Goal: Task Accomplishment & Management: Manage account settings

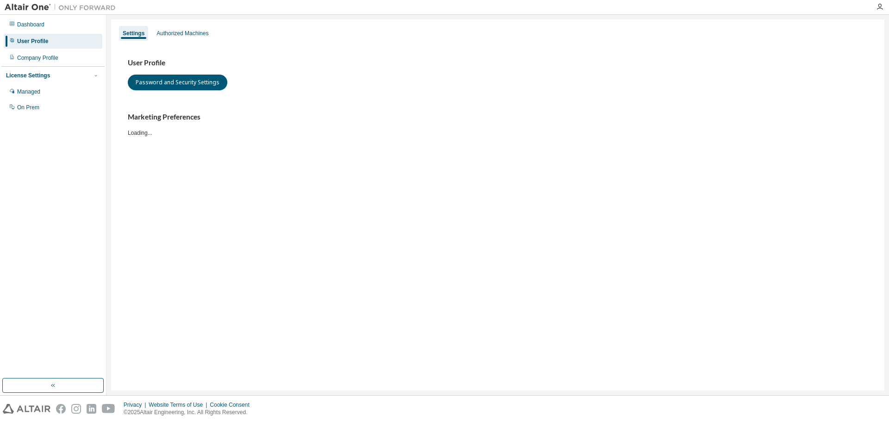
click at [466, 393] on div "Settings Authorized Machines User Profile Password and Security Settings Market…" at bounding box center [498, 205] width 783 height 380
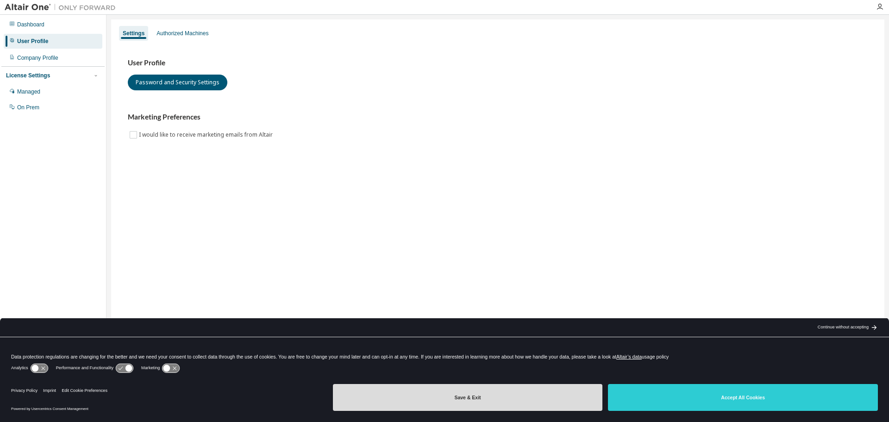
click at [464, 398] on button "Save & Exit" at bounding box center [468, 397] width 270 height 27
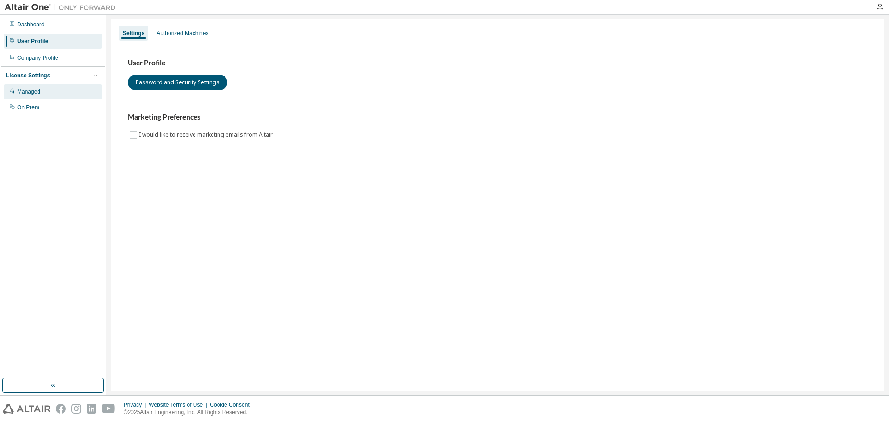
click at [17, 93] on div "Managed" at bounding box center [28, 91] width 23 height 7
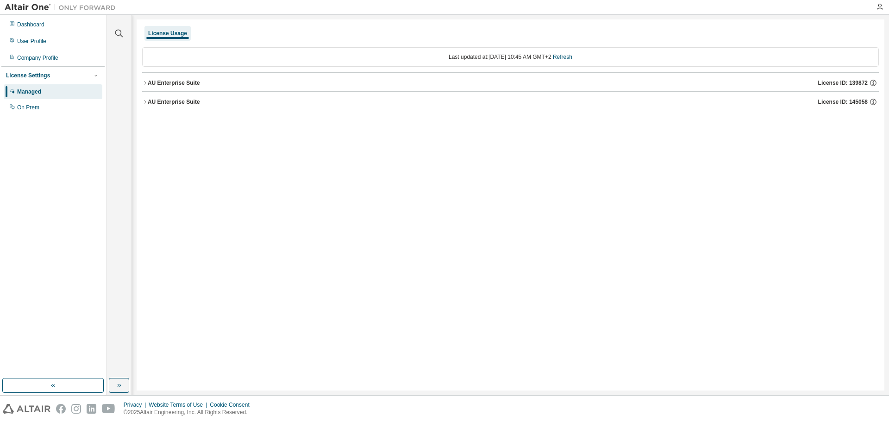
click at [143, 81] on icon "button" at bounding box center [145, 83] width 6 height 6
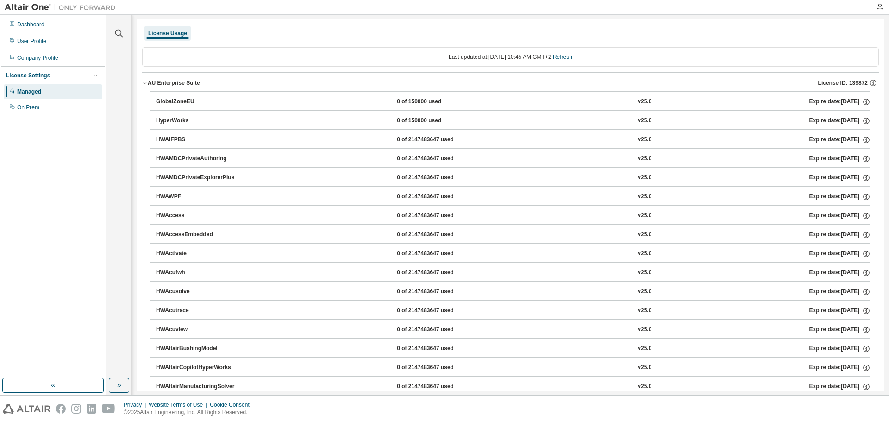
click at [143, 81] on icon "button" at bounding box center [145, 83] width 6 height 6
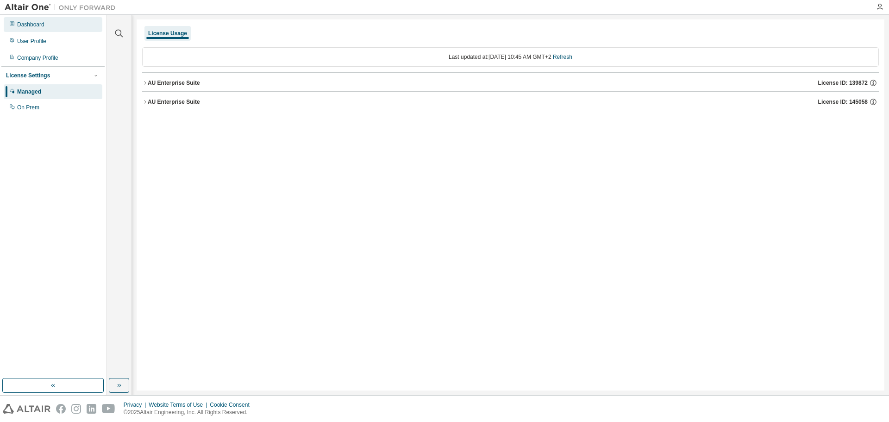
click at [32, 27] on div "Dashboard" at bounding box center [30, 24] width 27 height 7
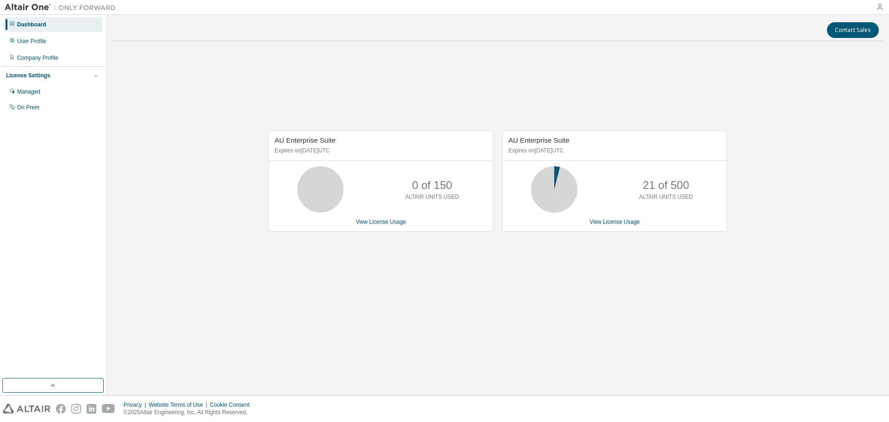
click at [882, 9] on icon "button" at bounding box center [879, 6] width 7 height 7
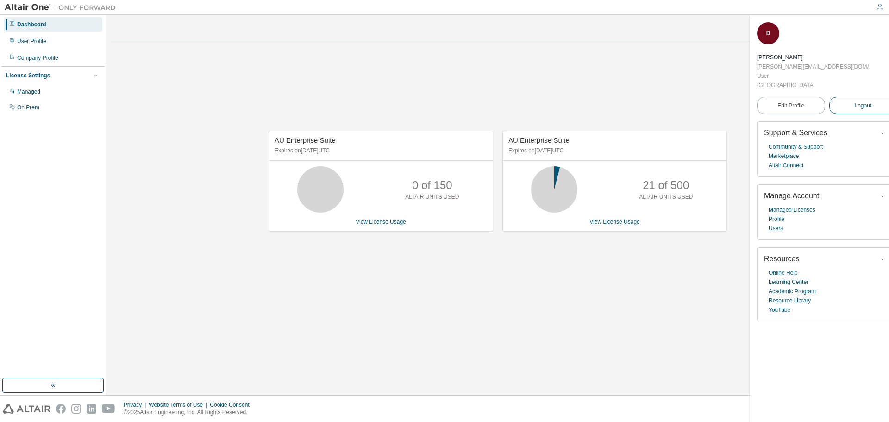
click at [854, 101] on span "Logout" at bounding box center [862, 105] width 17 height 9
